Goal: Transaction & Acquisition: Obtain resource

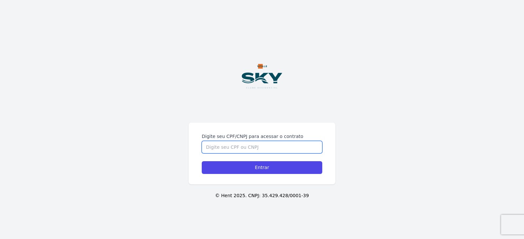
click at [235, 141] on input "Digite seu CPF/CNPJ para acessar o contrato" at bounding box center [262, 147] width 121 height 12
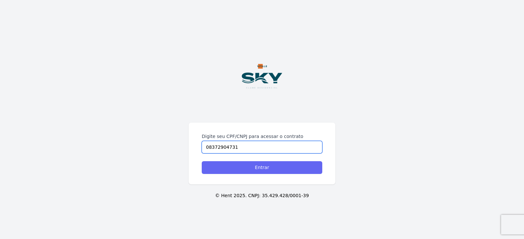
type input "08372904731"
click at [273, 168] on input "Entrar" at bounding box center [262, 168] width 121 height 13
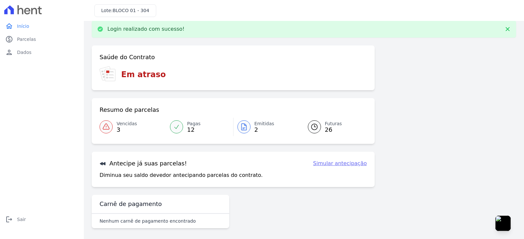
scroll to position [10, 0]
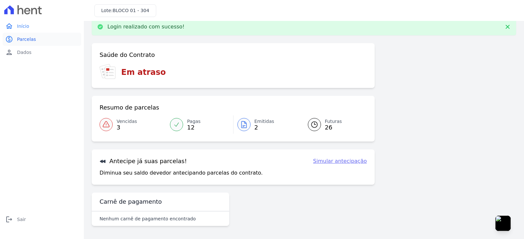
click at [48, 37] on link "paid Parcelas" at bounding box center [42, 39] width 79 height 13
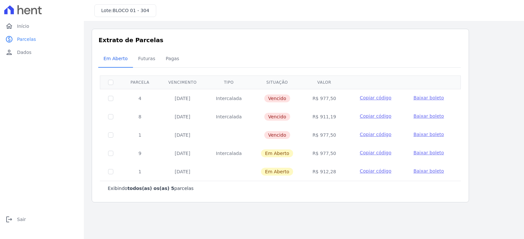
click at [418, 118] on span "Baixar boleto" at bounding box center [428, 116] width 30 height 5
click at [422, 136] on span "Baixar boleto" at bounding box center [428, 134] width 30 height 5
